Goal: Find specific page/section: Find specific page/section

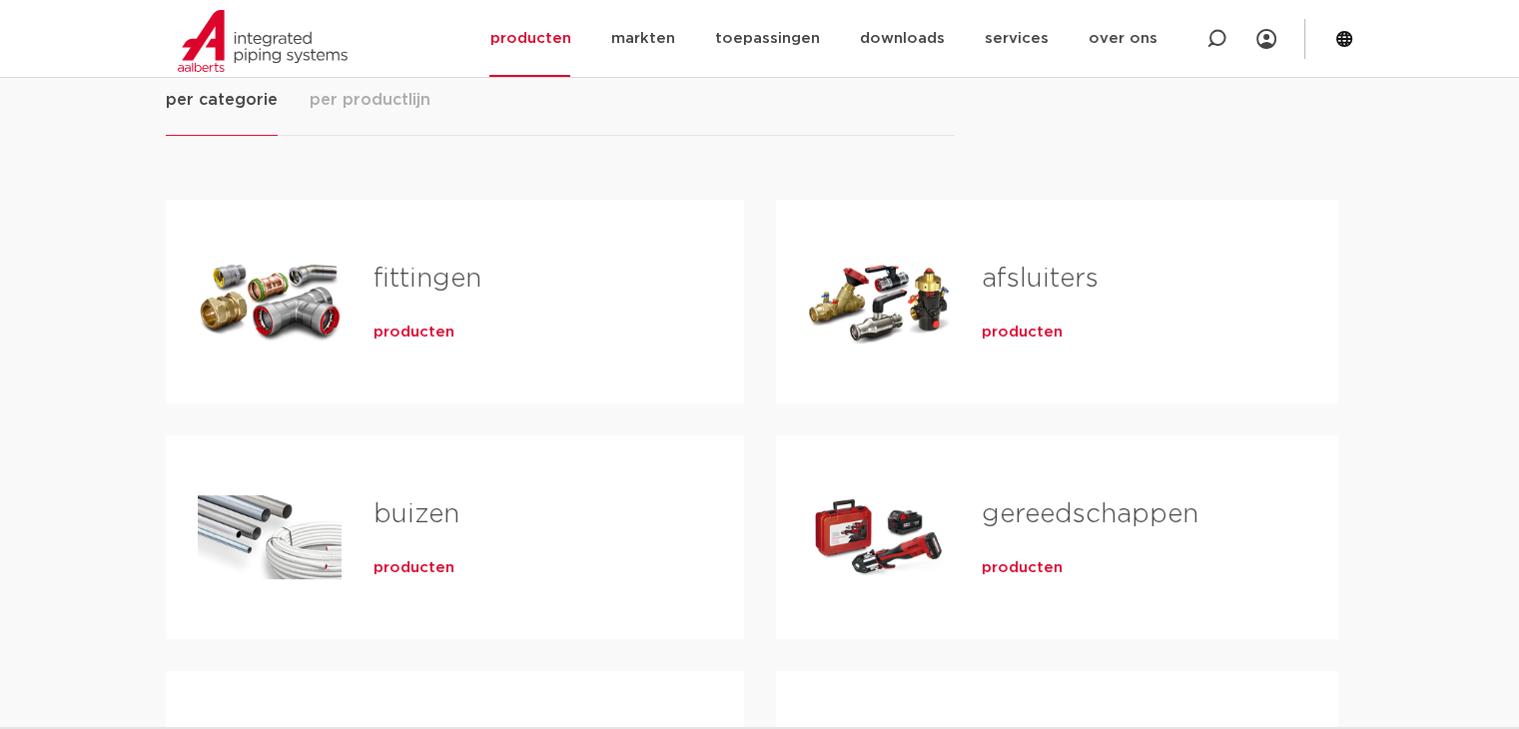
scroll to position [300, 0]
click at [407, 325] on span "producten" at bounding box center [413, 331] width 81 height 20
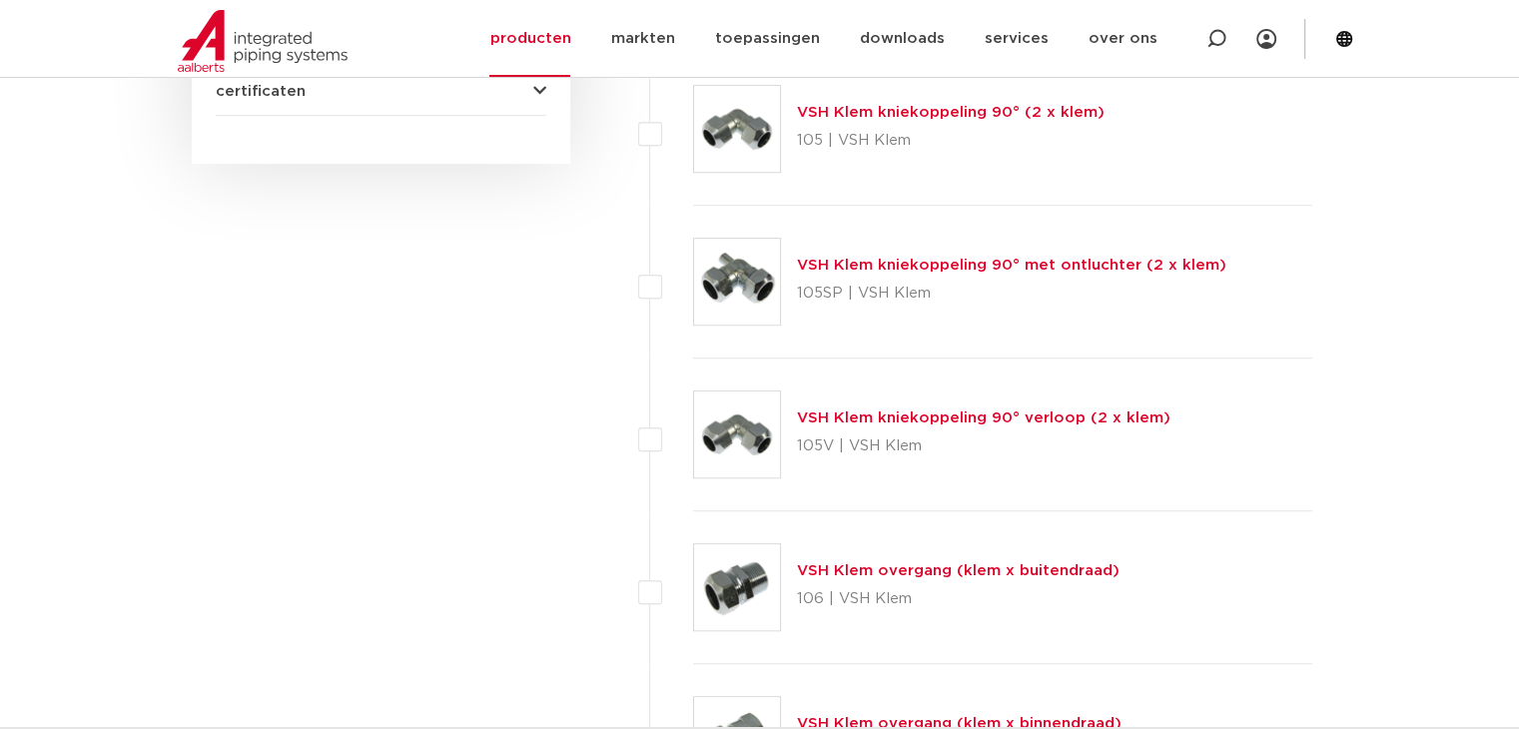
scroll to position [597, 0]
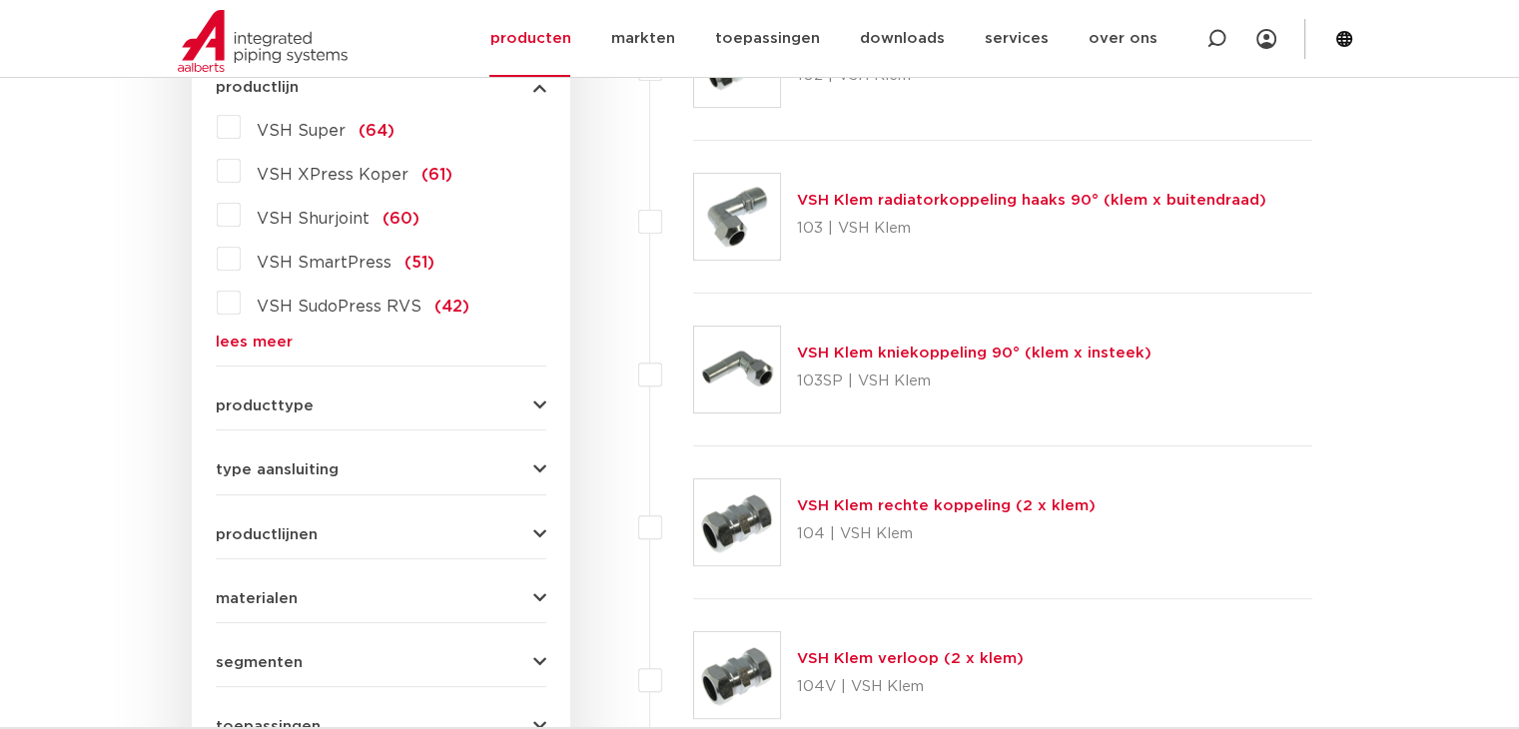
click at [268, 341] on link "lees meer" at bounding box center [381, 341] width 330 height 15
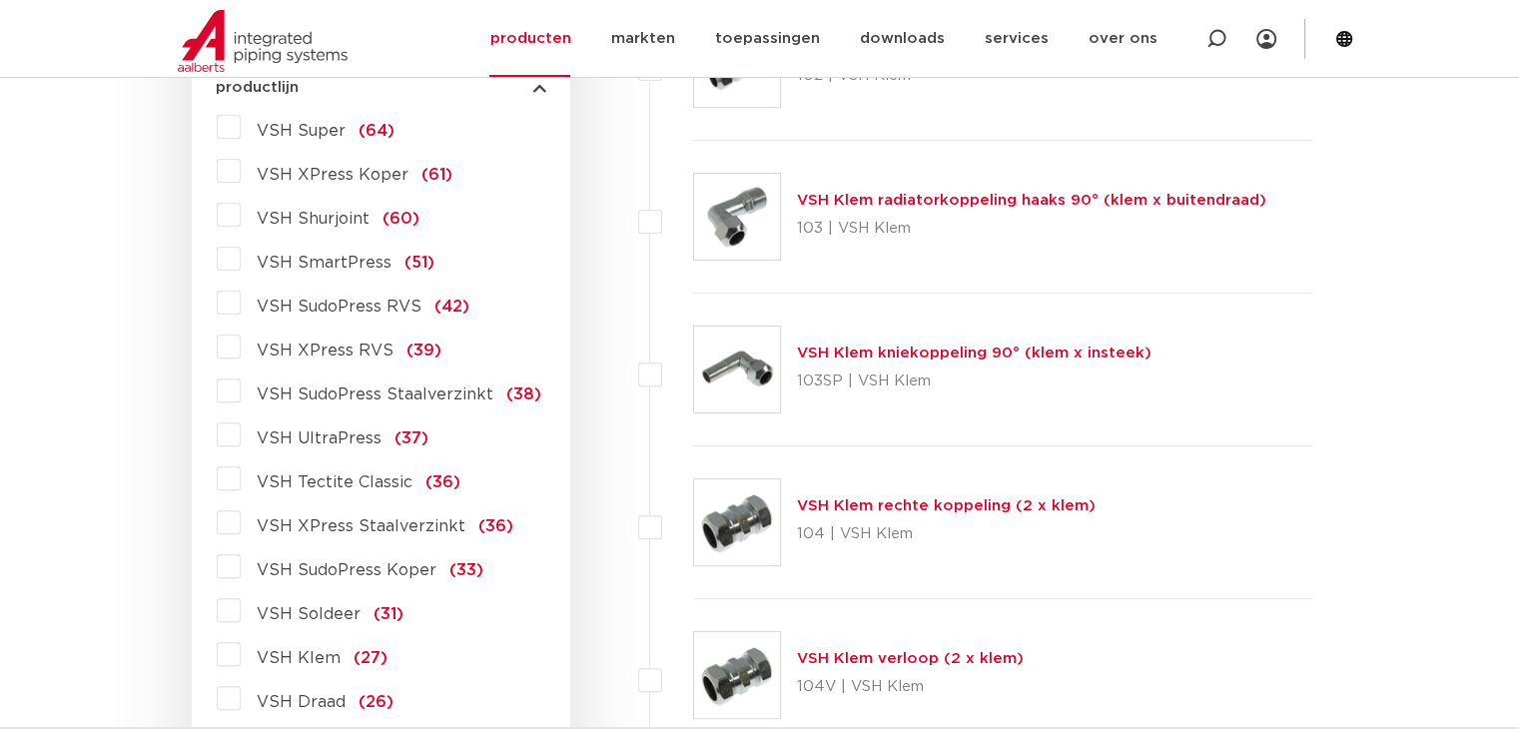
click at [241, 564] on label "VSH SudoPress Koper (33)" at bounding box center [362, 566] width 243 height 32
click at [0, 0] on input "VSH SudoPress Koper (33)" at bounding box center [0, 0] width 0 height 0
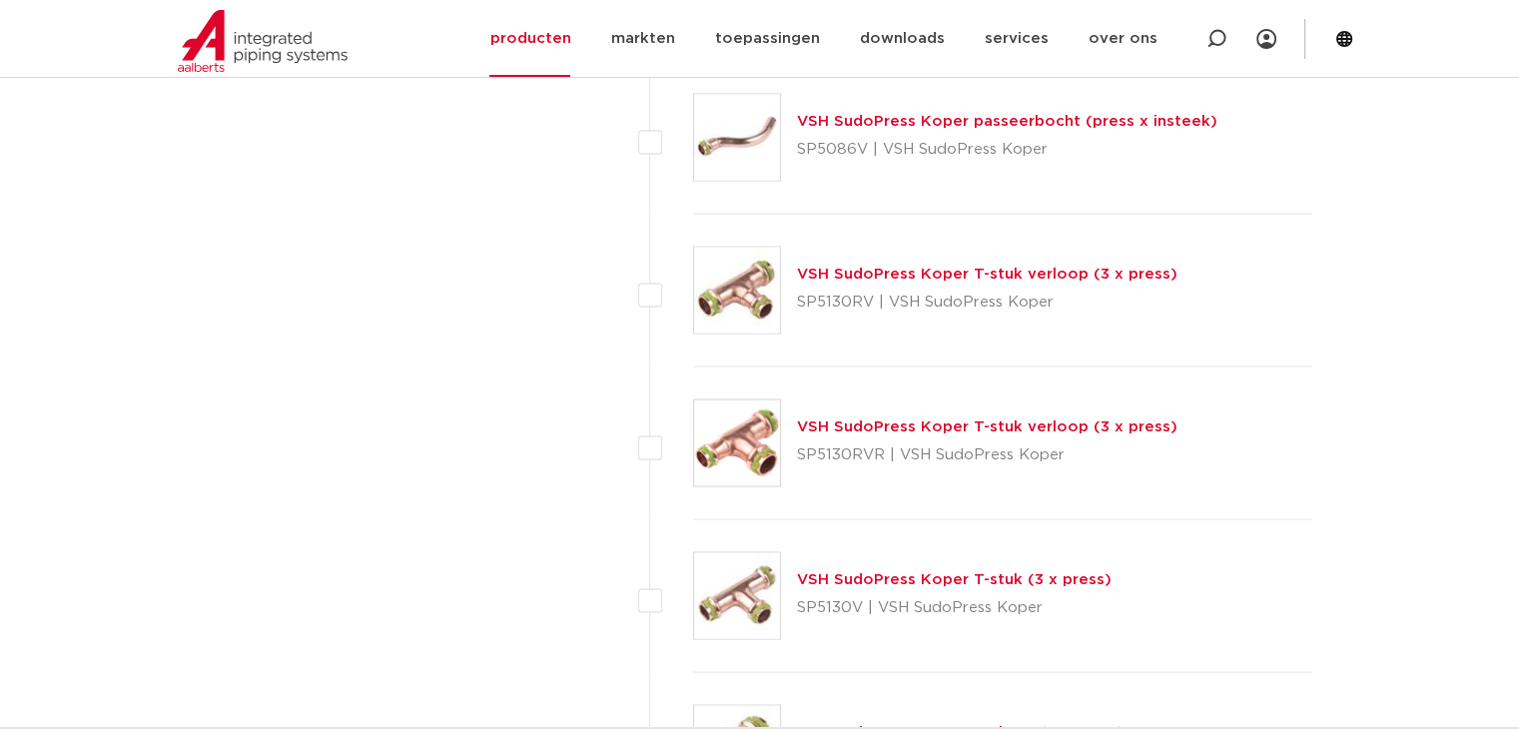
scroll to position [3792, 0]
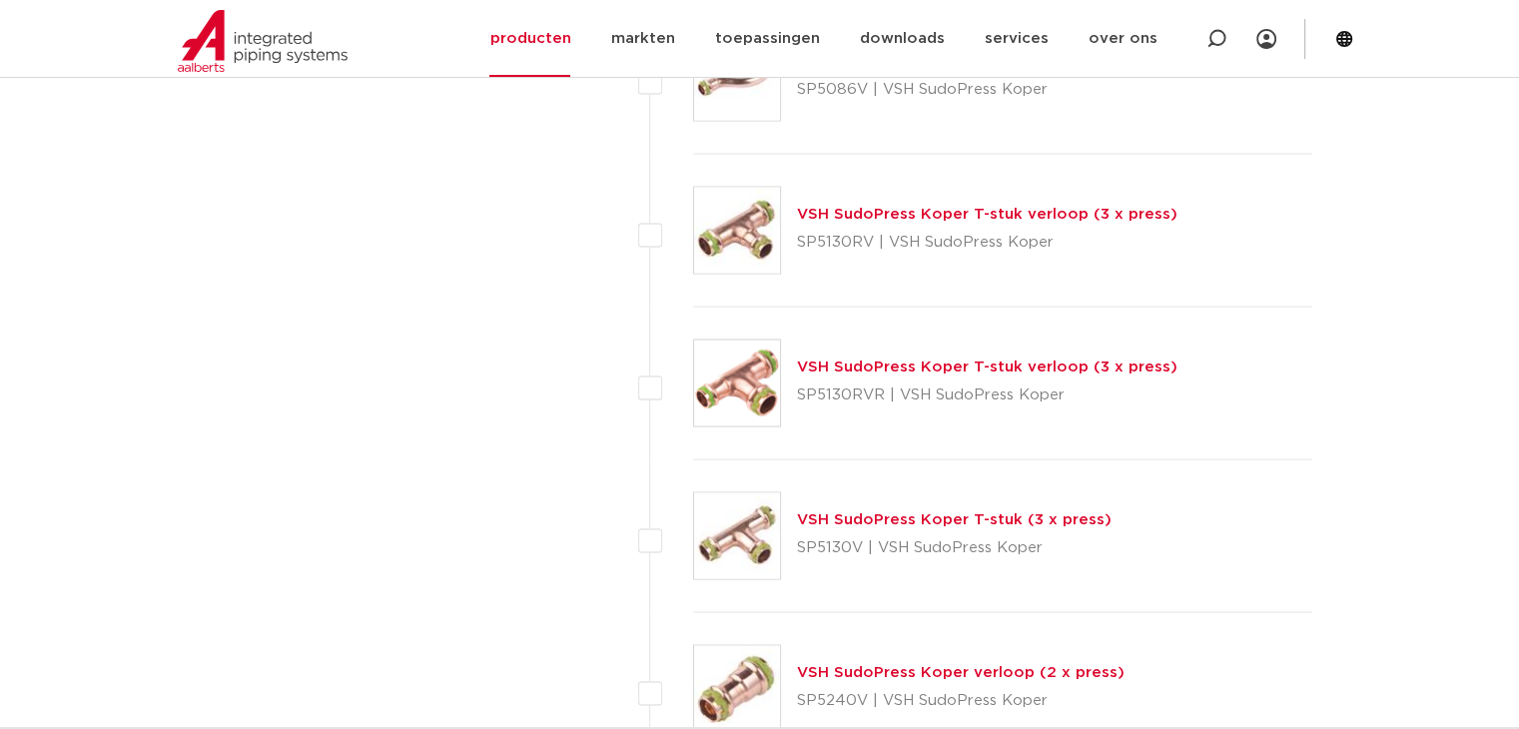
click at [855, 207] on link "VSH SudoPress Koper T-stuk verloop (3 x press)" at bounding box center [987, 213] width 380 height 15
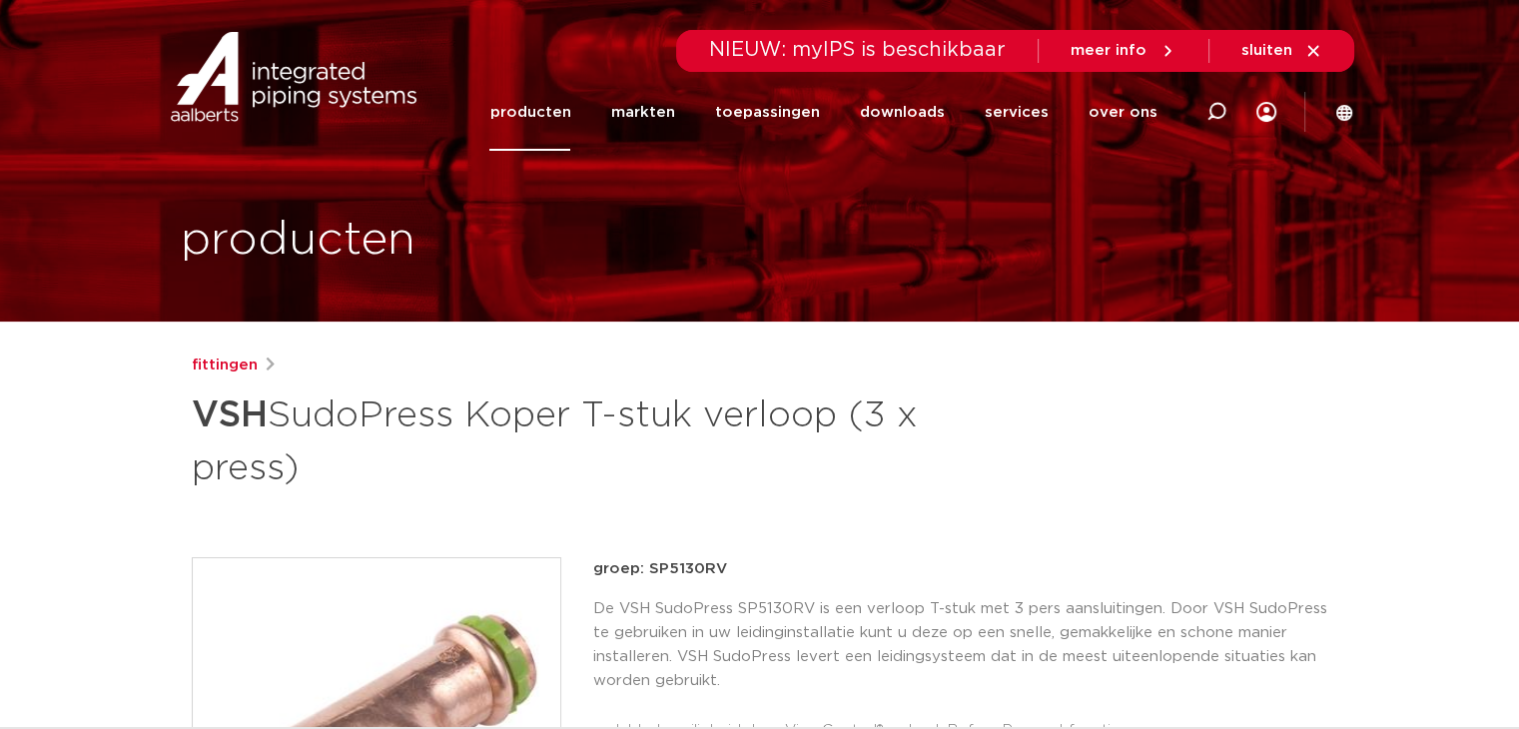
click at [554, 112] on link "producten" at bounding box center [529, 112] width 81 height 77
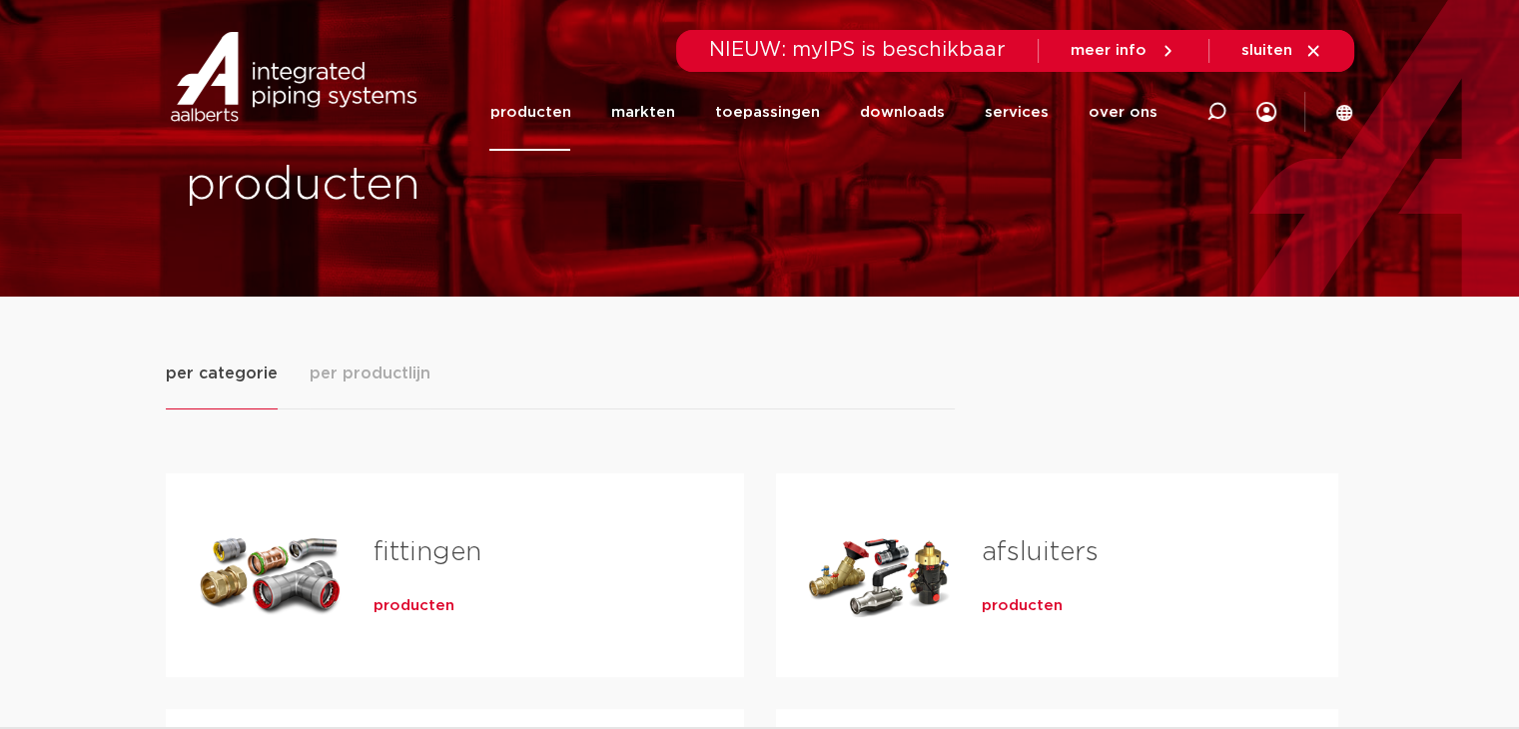
scroll to position [100, 0]
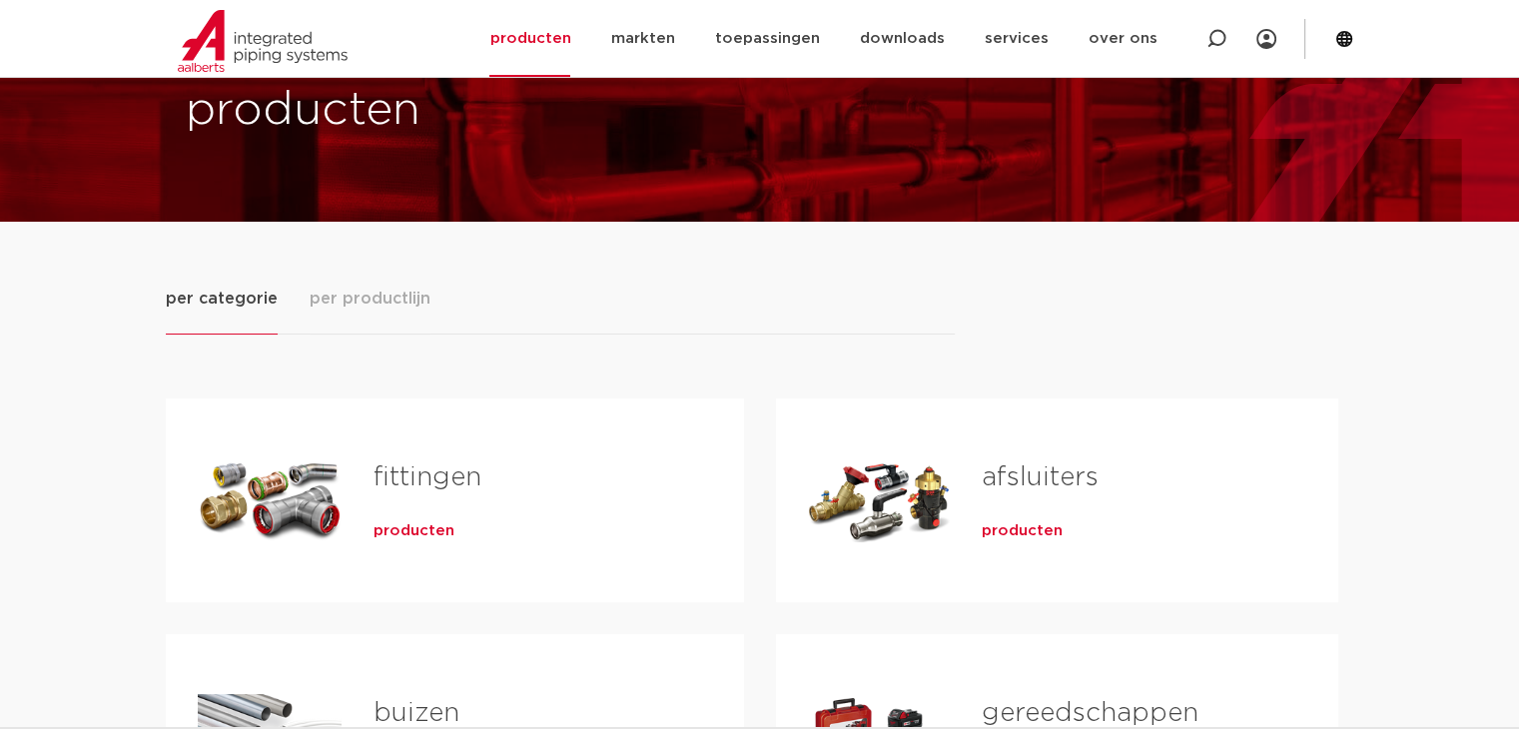
click at [419, 524] on span "producten" at bounding box center [413, 531] width 81 height 20
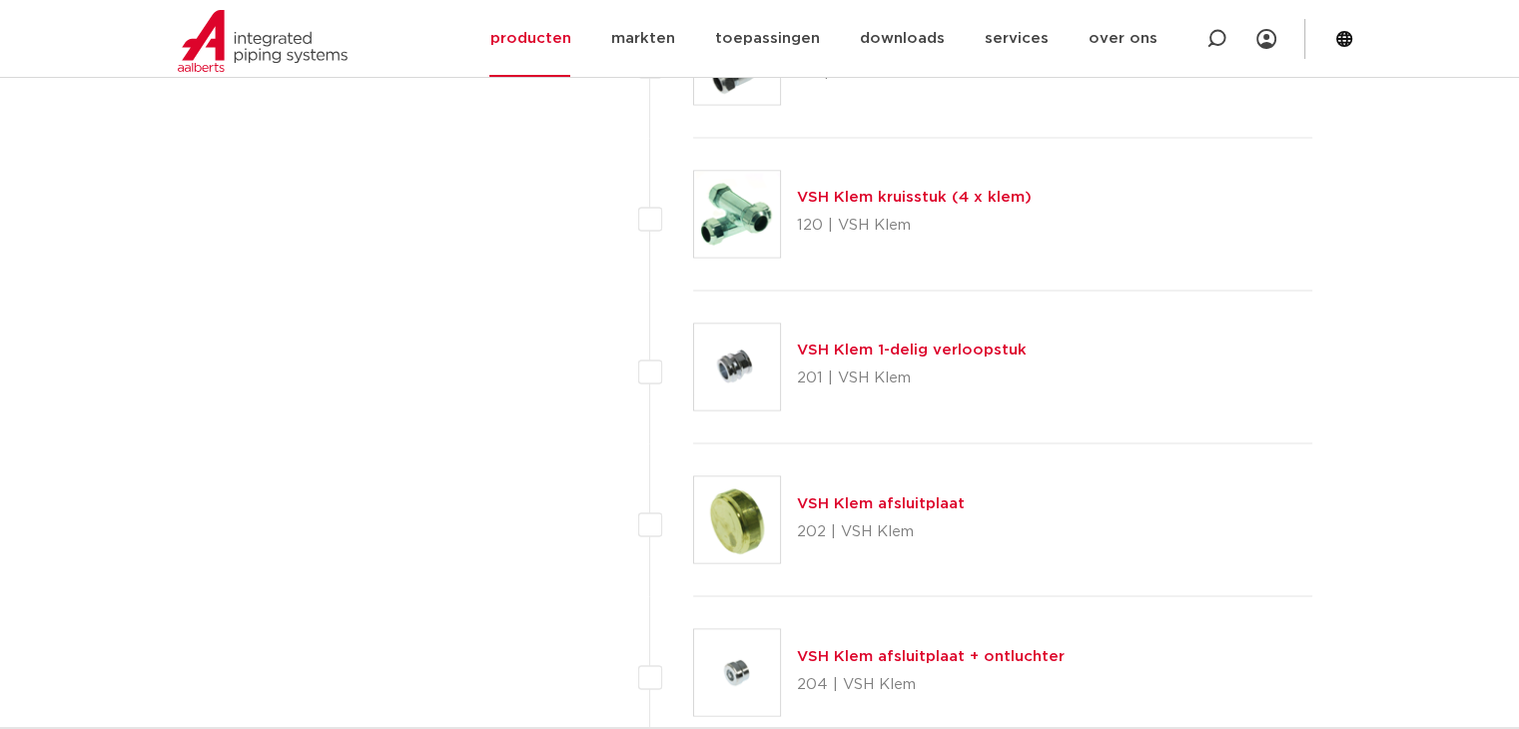
scroll to position [2993, 0]
